Goal: Manage account settings

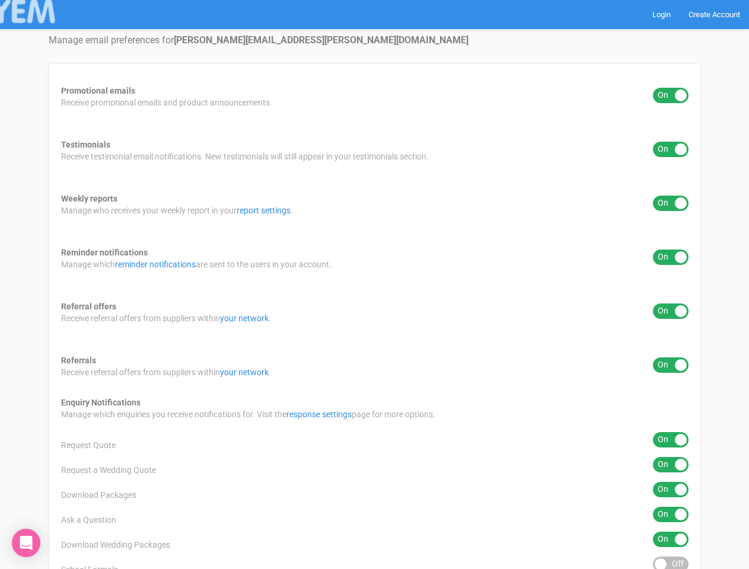
click at [374, 285] on div "Promotional emails ON OFF Receive promotional emails and product announcements.…" at bounding box center [375, 478] width 652 height 830
click at [671, 95] on div "ON OFF" at bounding box center [671, 95] width 36 height 15
click at [671, 149] on div "ON OFF" at bounding box center [671, 149] width 36 height 15
click at [671, 203] on div "ON OFF" at bounding box center [671, 203] width 36 height 15
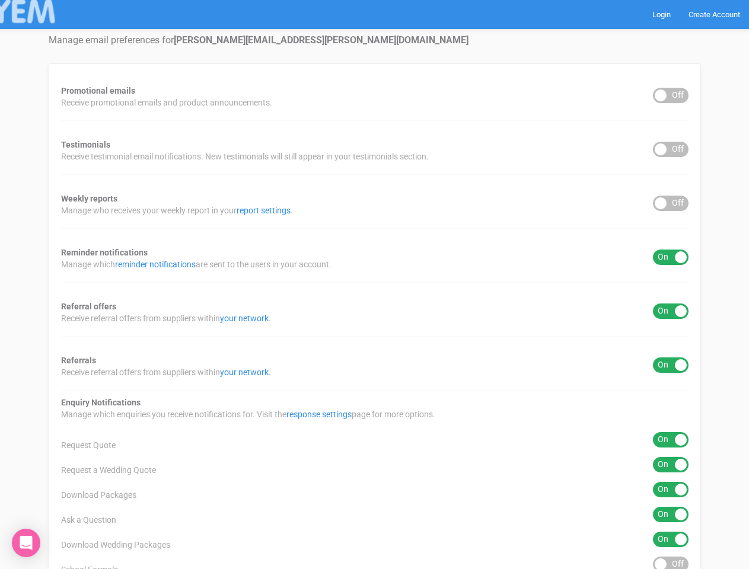
click at [671, 257] on div "ON OFF" at bounding box center [671, 257] width 36 height 15
click at [671, 311] on div "ON OFF" at bounding box center [671, 311] width 36 height 15
click at [671, 365] on div "ON OFF" at bounding box center [671, 365] width 36 height 15
click at [671, 440] on div "ON OFF" at bounding box center [671, 439] width 36 height 15
click at [671, 465] on div "ON OFF" at bounding box center [671, 464] width 36 height 15
